Goal: Check status: Check status

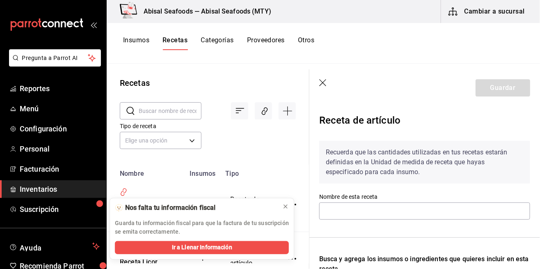
click at [358, 103] on header "Guardar" at bounding box center [424, 87] width 230 height 37
click at [284, 212] on button at bounding box center [285, 206] width 13 height 13
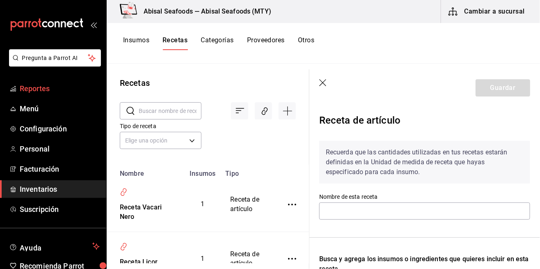
click at [29, 84] on span "Reportes" at bounding box center [60, 88] width 80 height 11
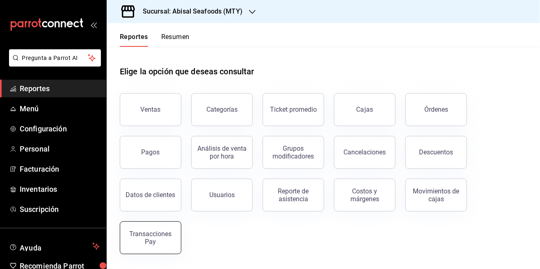
click at [145, 223] on button "Transacciones Pay" at bounding box center [151, 237] width 62 height 33
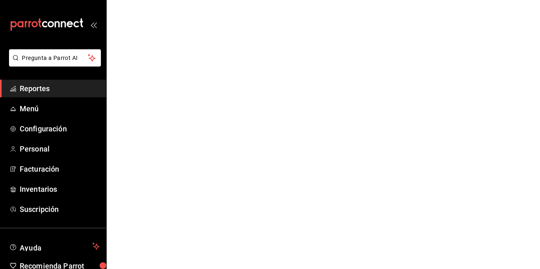
click at [153, 0] on html "Pregunta a Parrot AI Reportes Menú Configuración Personal Facturación Inventari…" at bounding box center [270, 0] width 540 height 0
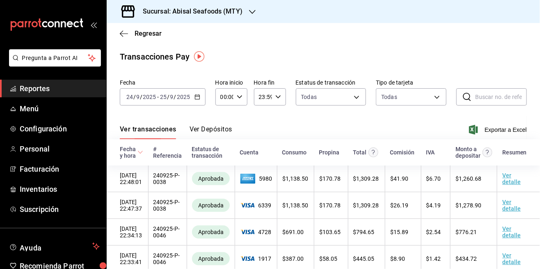
click at [209, 10] on h3 "Sucursal: Abisal Seafoods (MTY)" at bounding box center [189, 12] width 106 height 10
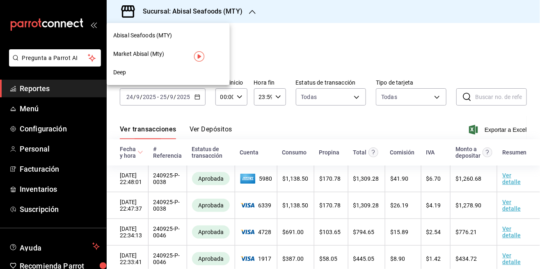
click at [179, 41] on div "Abisal Seafoods (MTY)" at bounding box center [168, 35] width 123 height 18
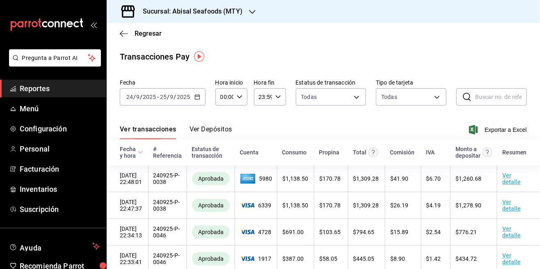
click at [218, 17] on div "Sucursal: Abisal Seafoods (MTY)" at bounding box center [186, 11] width 146 height 23
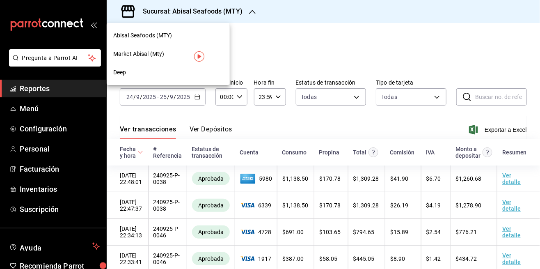
click at [168, 55] on div "Market Abisal (Mty)" at bounding box center [168, 54] width 110 height 9
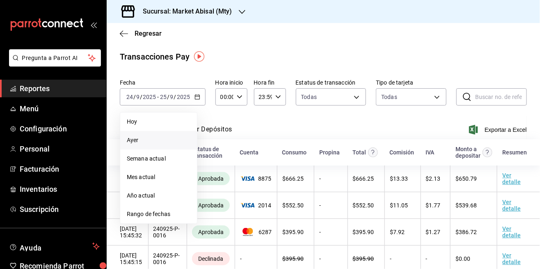
click at [150, 140] on span "Ayer" at bounding box center [159, 140] width 64 height 9
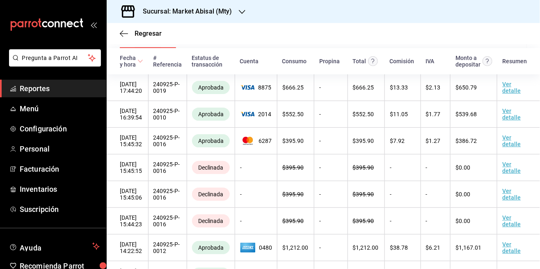
scroll to position [91, 0]
